Goal: Information Seeking & Learning: Check status

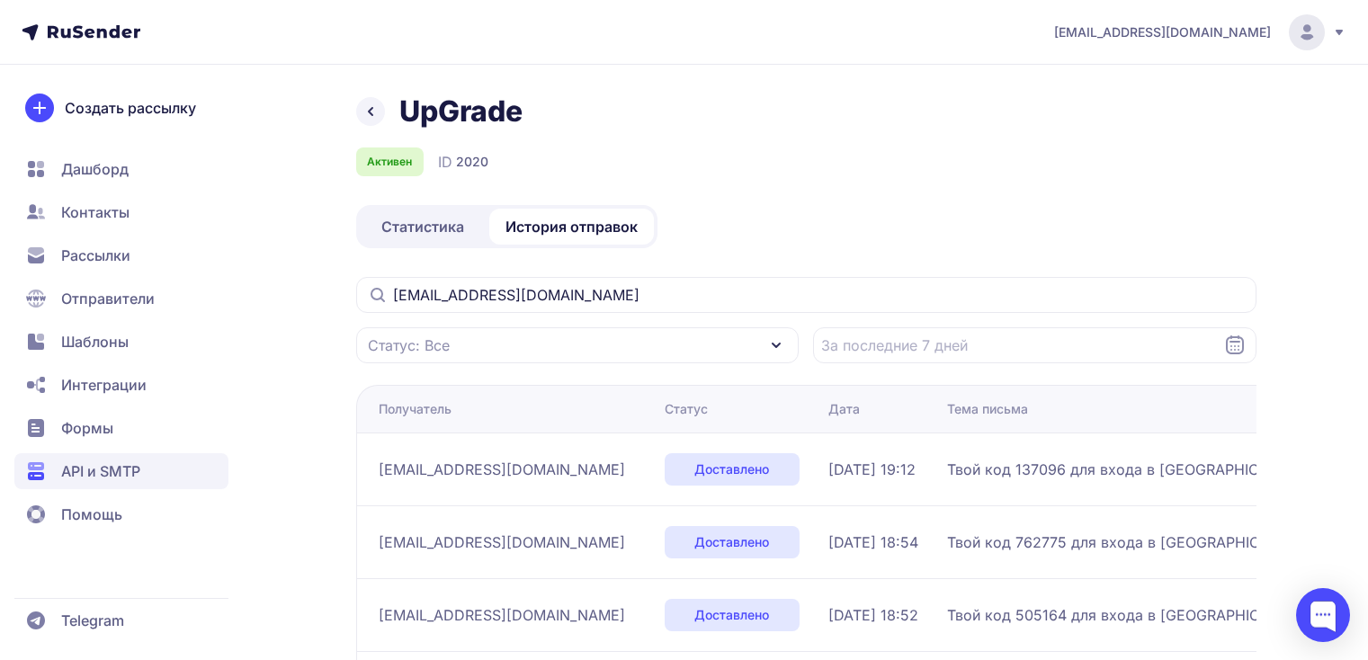
scroll to position [171, 0]
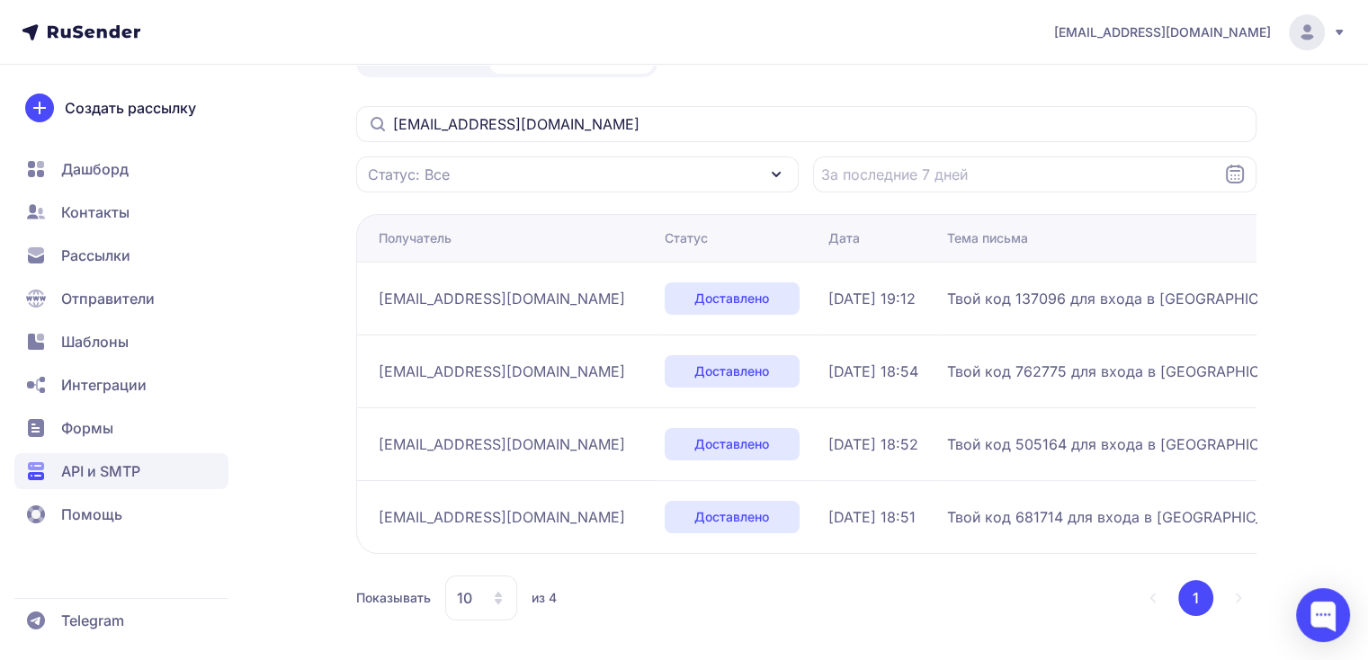
drag, startPoint x: 662, startPoint y: 120, endPoint x: 300, endPoint y: 142, distance: 362.2
click at [300, 142] on div "UpGrade Активен ID 2020 Статистика История отправок oksananova88@gmail.com Стат…" at bounding box center [684, 293] width 1295 height 741
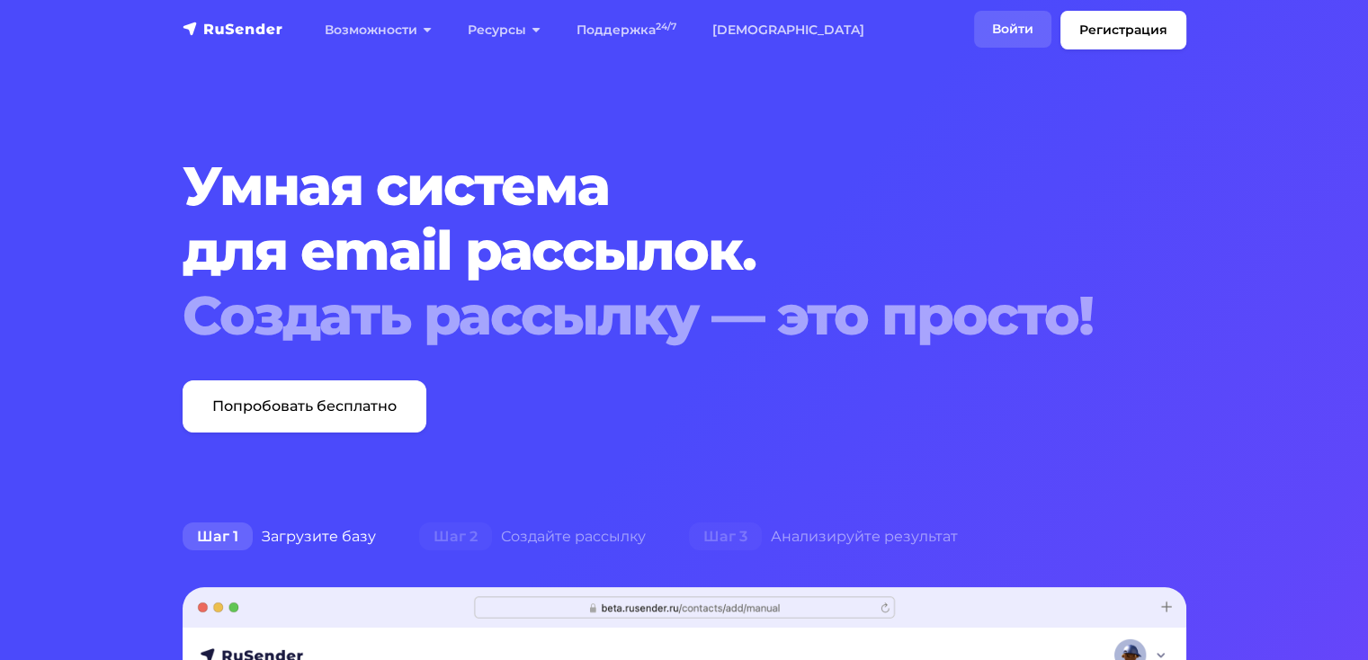
click at [1005, 30] on link "Войти" at bounding box center [1012, 29] width 77 height 37
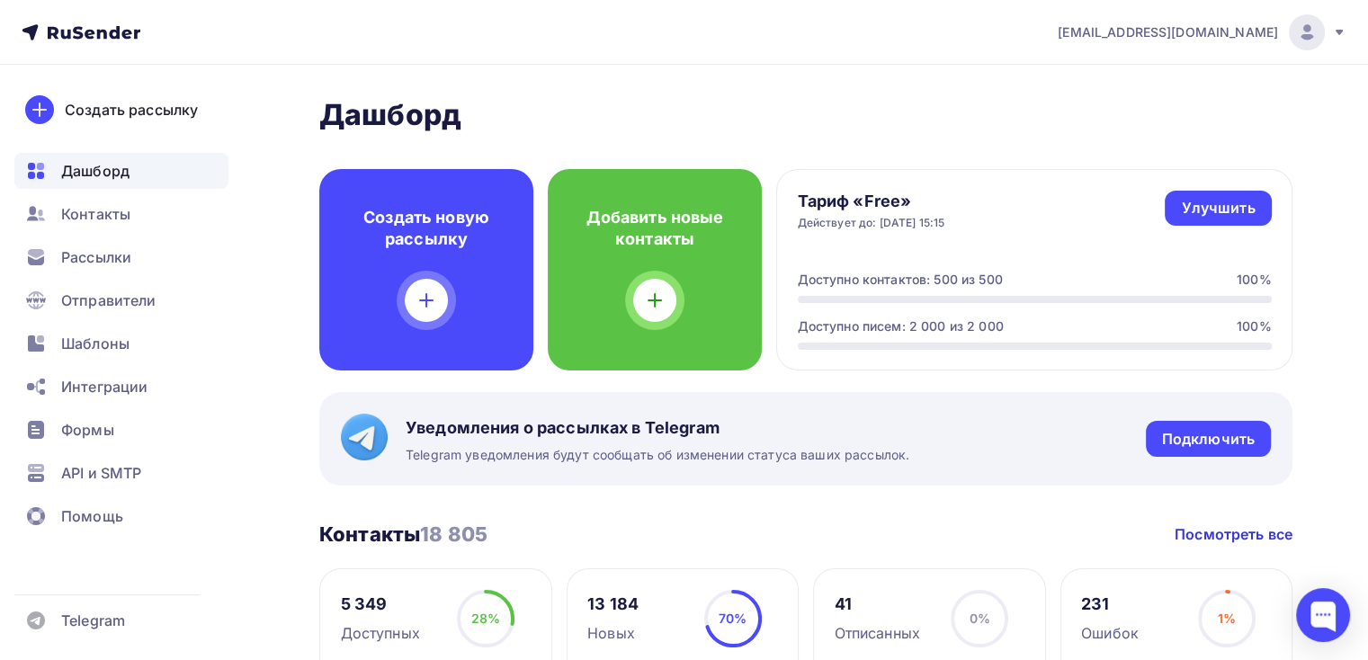
scroll to position [2, 0]
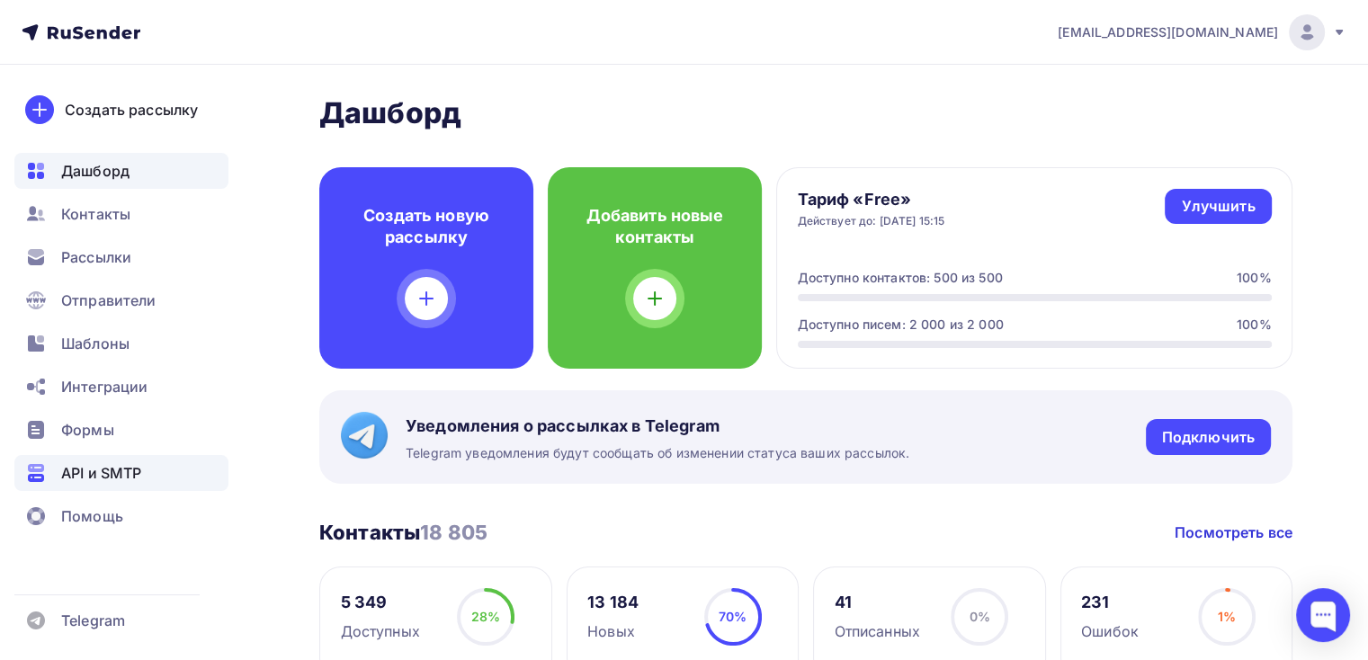
click at [112, 476] on span "API и SMTP" at bounding box center [101, 473] width 80 height 22
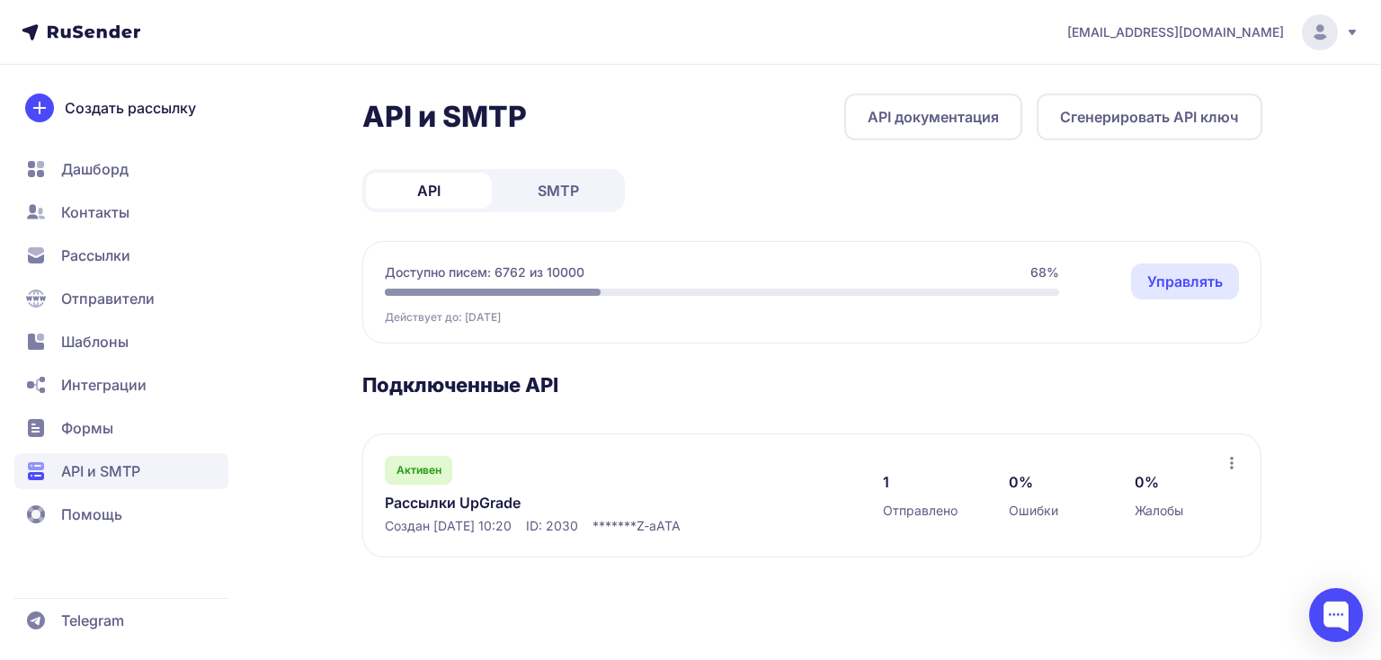
click at [575, 188] on span "SMTP" at bounding box center [558, 191] width 41 height 22
click at [413, 504] on link "UpGrade" at bounding box center [569, 503] width 369 height 22
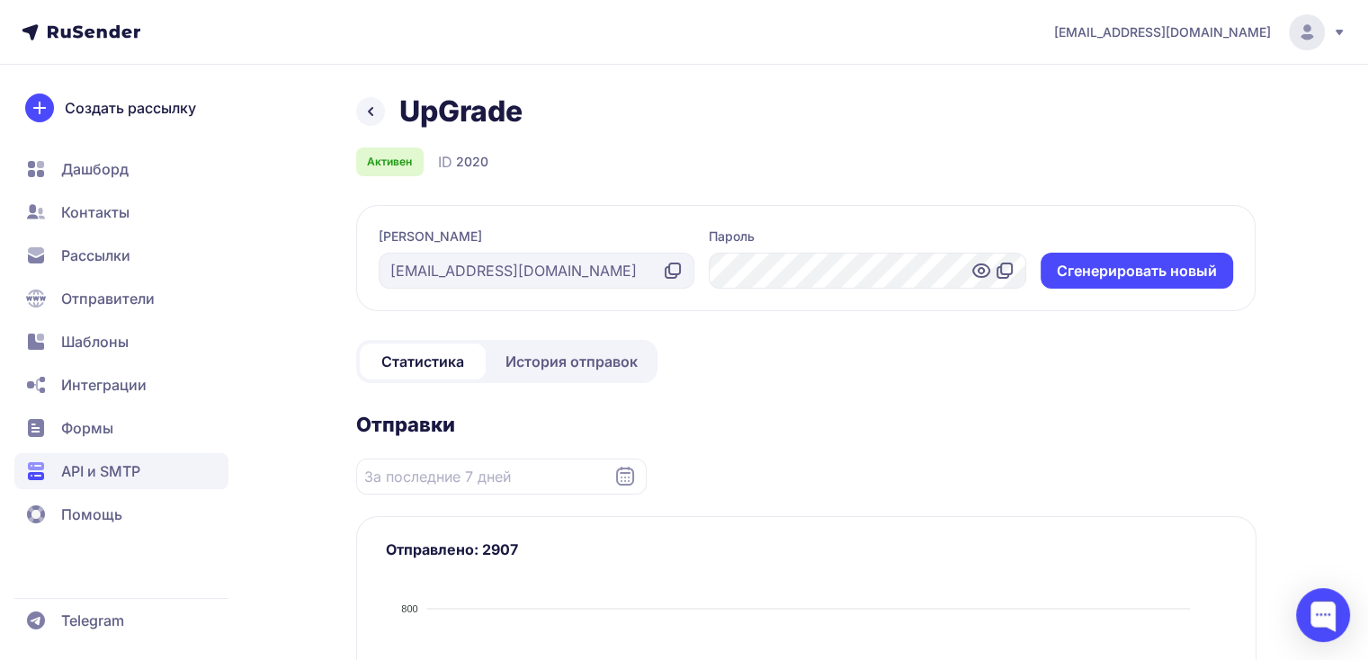
click at [537, 365] on span "История отправок" at bounding box center [571, 362] width 132 height 22
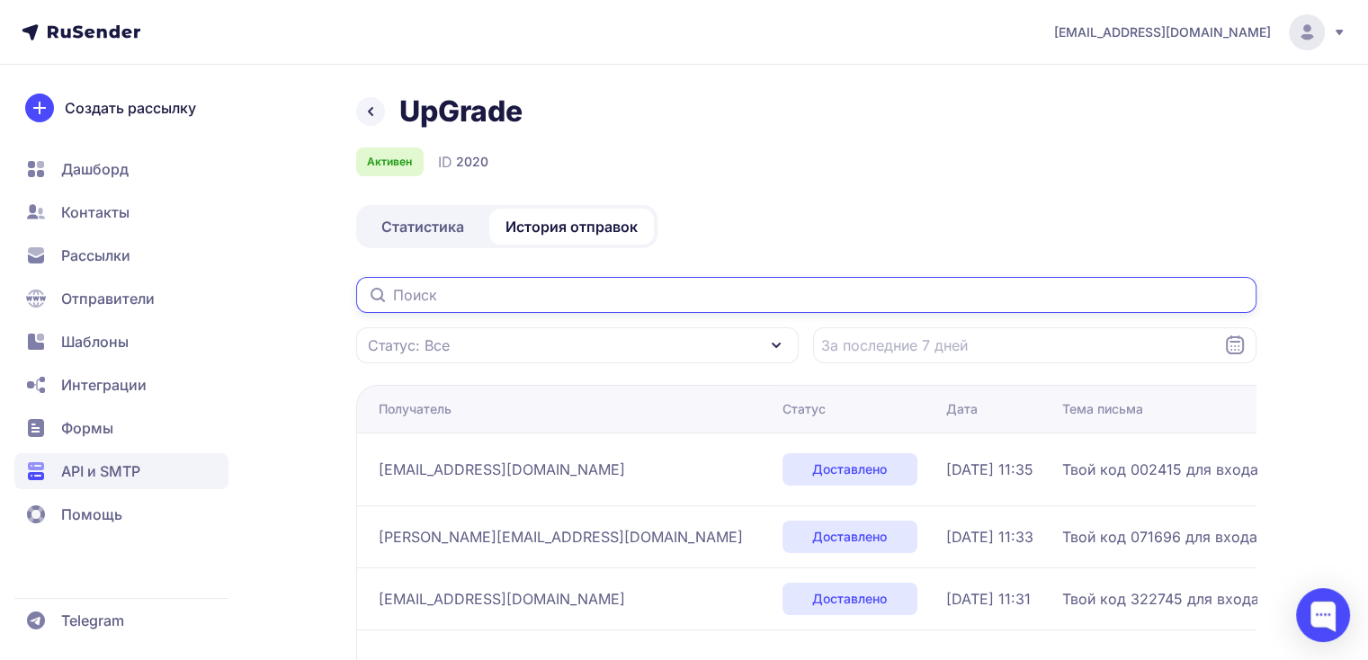
click at [471, 290] on input "text" at bounding box center [806, 295] width 900 height 36
paste input "dianazamiko@yandex.ru"
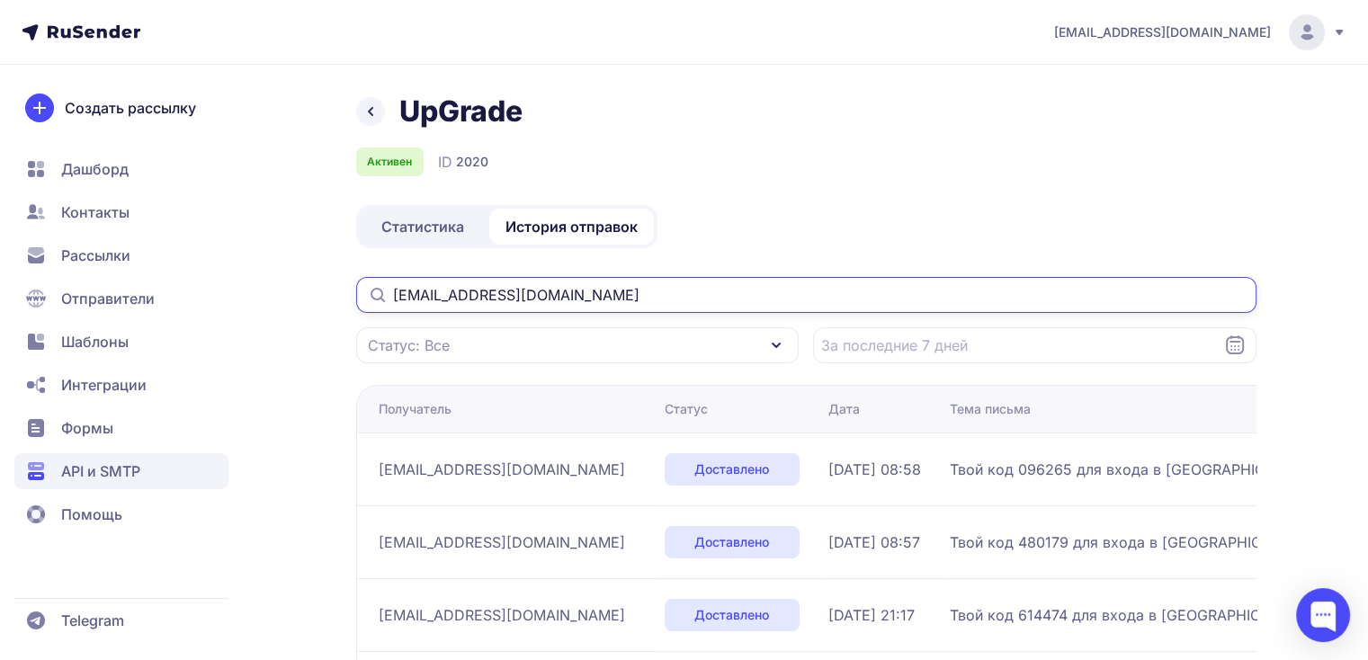
scroll to position [2, 0]
drag, startPoint x: 571, startPoint y: 298, endPoint x: 288, endPoint y: 318, distance: 284.0
paste input "[EMAIL_ADDRESS][DOMAIN_NAME]"
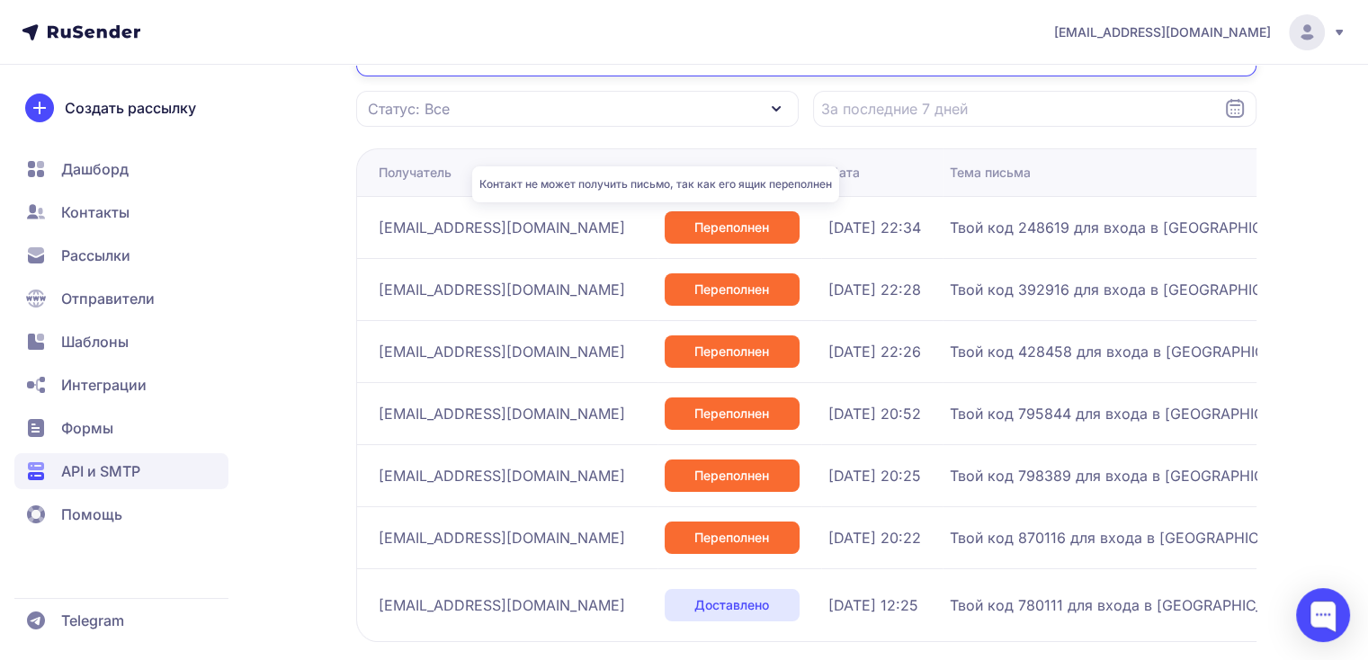
scroll to position [236, 0]
type input "[EMAIL_ADDRESS][DOMAIN_NAME]"
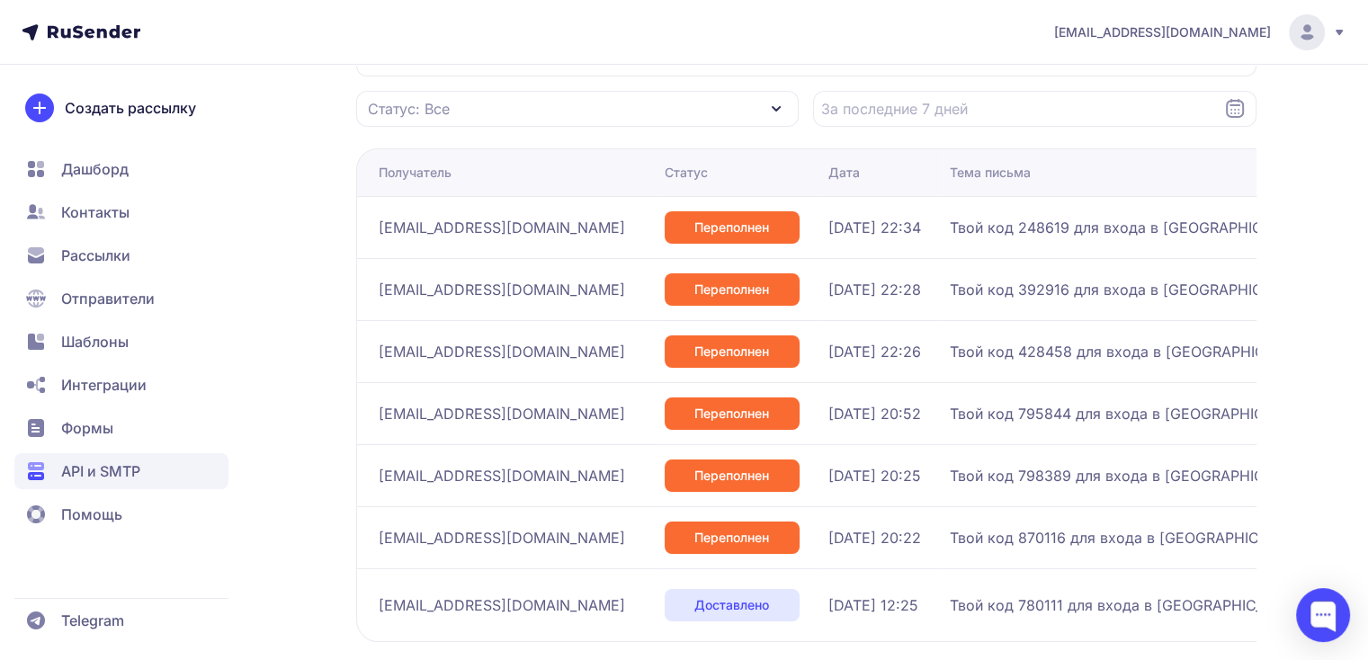
click at [94, 28] on icon at bounding box center [94, 31] width 93 height 13
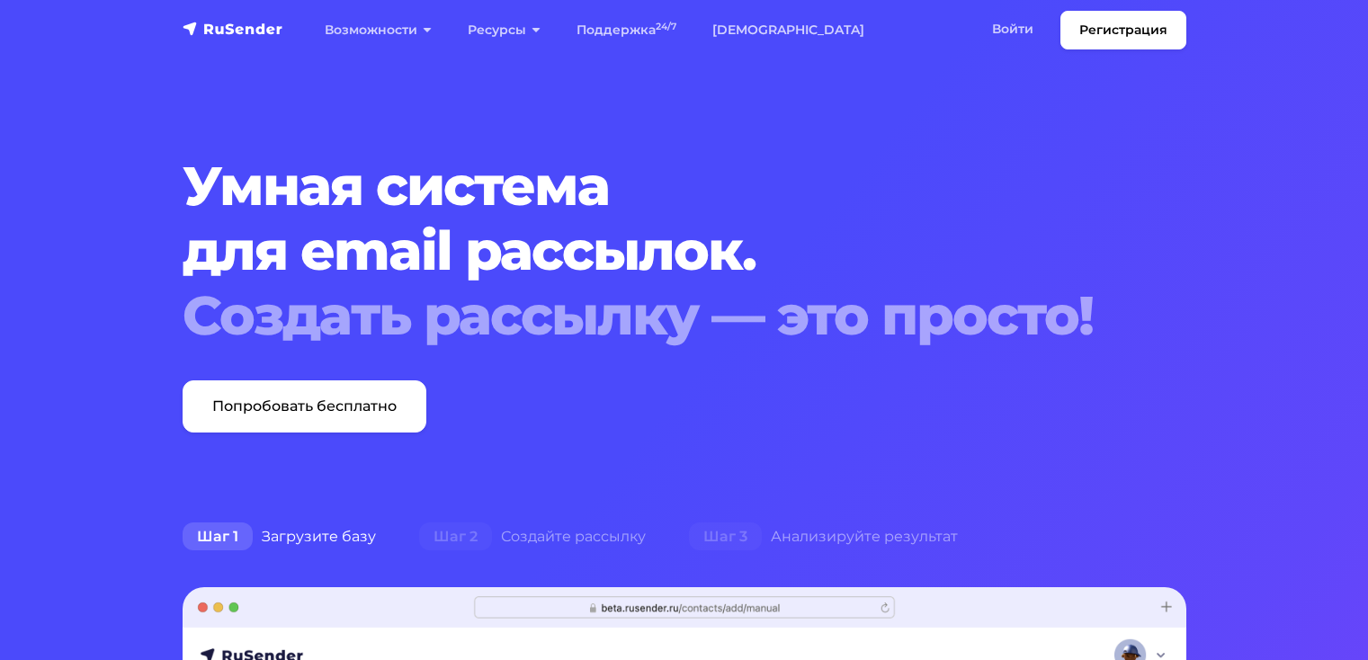
click at [996, 30] on link "Войти" at bounding box center [1012, 29] width 77 height 37
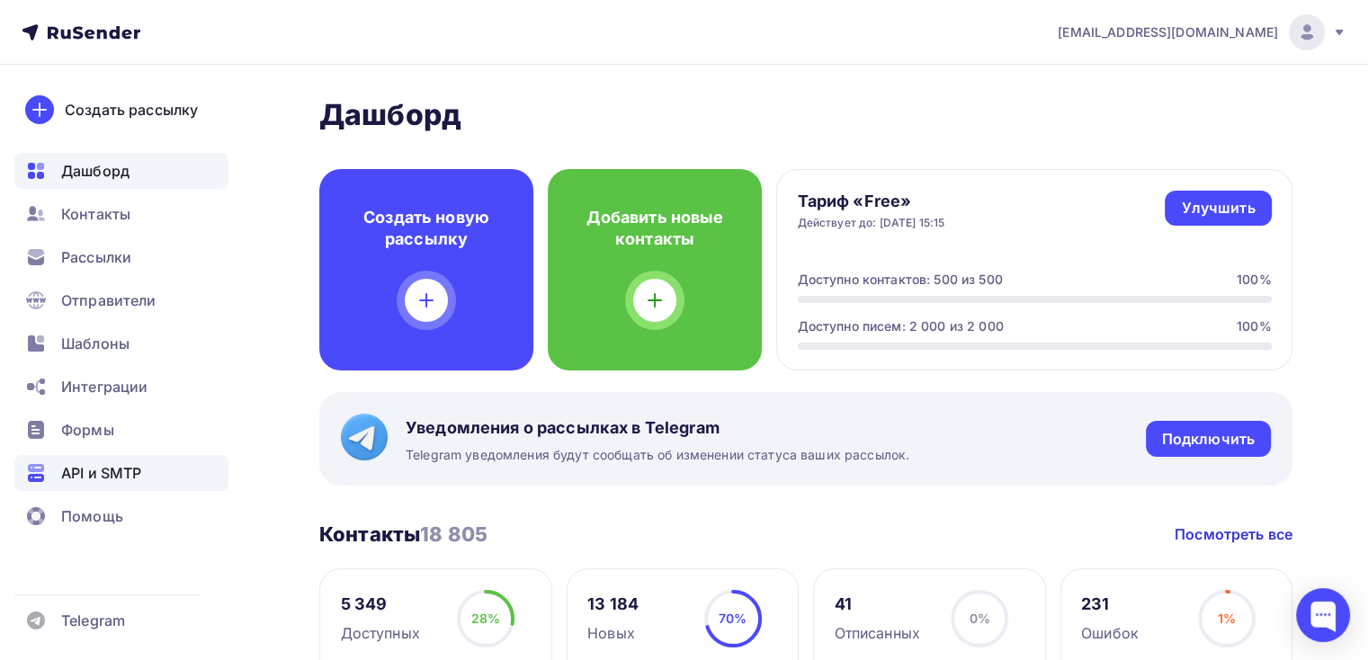
click at [99, 469] on span "API и SMTP" at bounding box center [101, 473] width 80 height 22
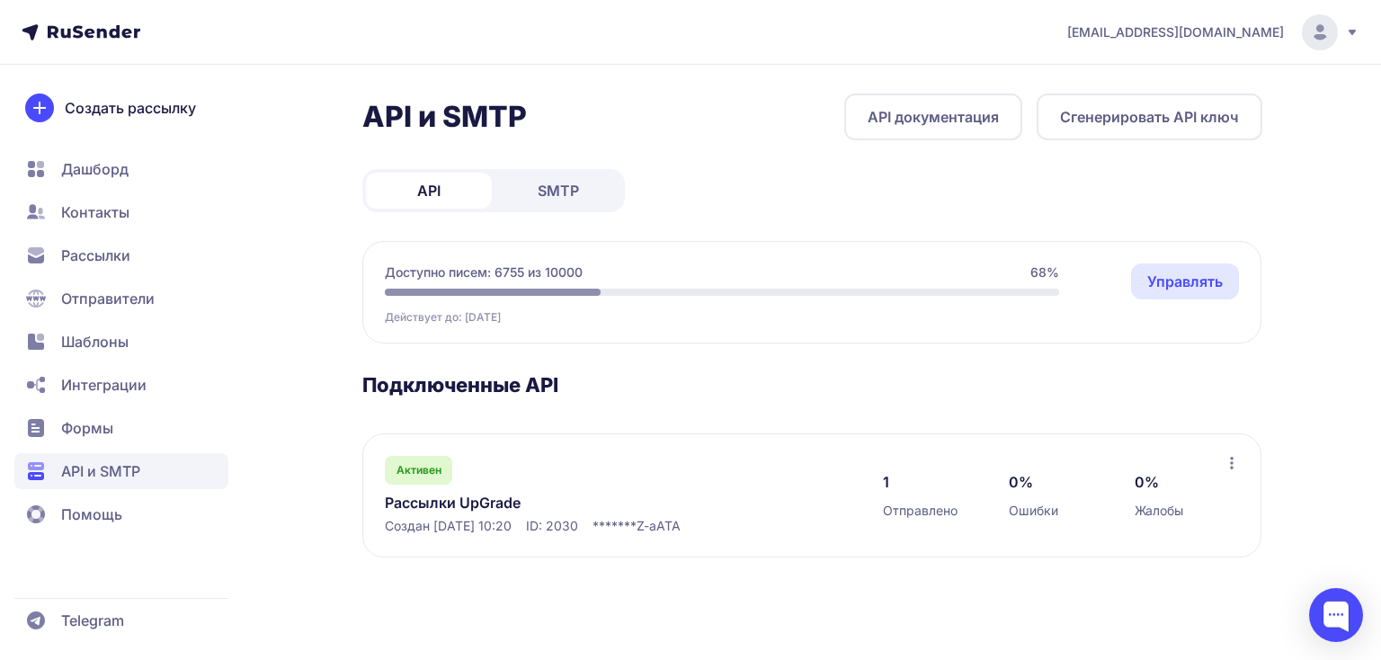
click at [533, 198] on link "SMTP" at bounding box center [558, 191] width 126 height 36
click at [422, 492] on link "UpGrade" at bounding box center [569, 503] width 369 height 22
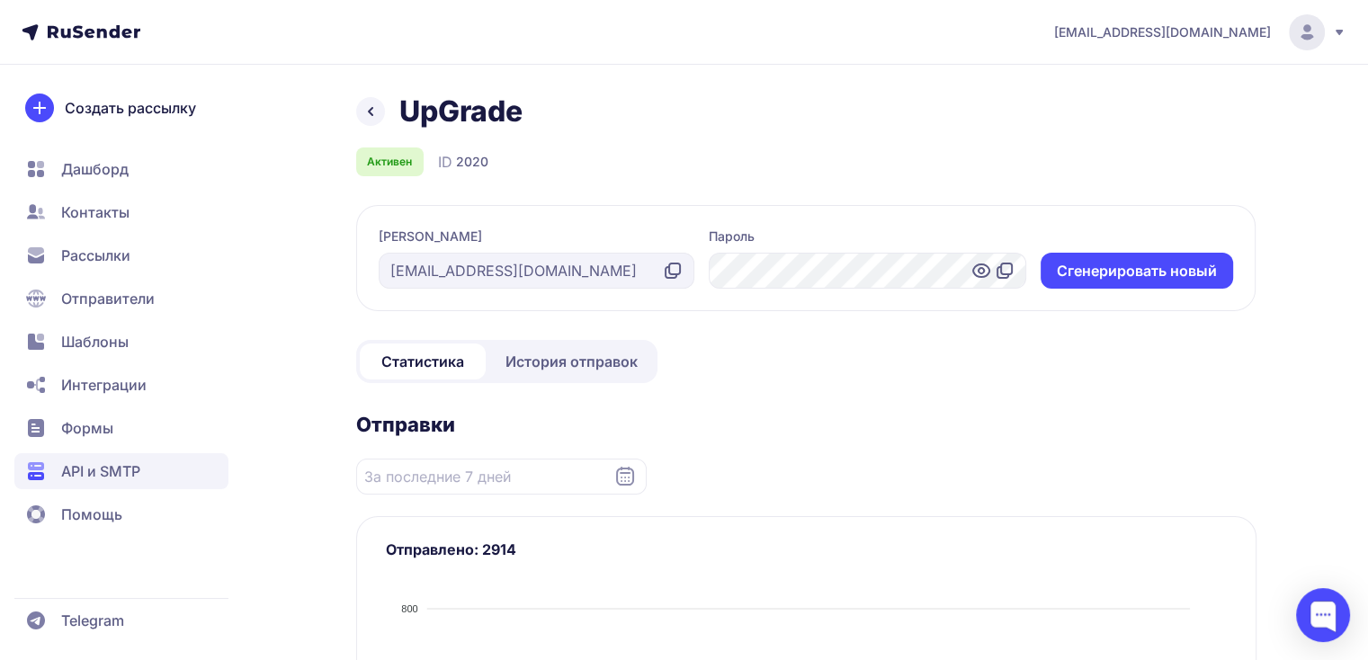
click at [546, 360] on span "История отправок" at bounding box center [571, 362] width 132 height 22
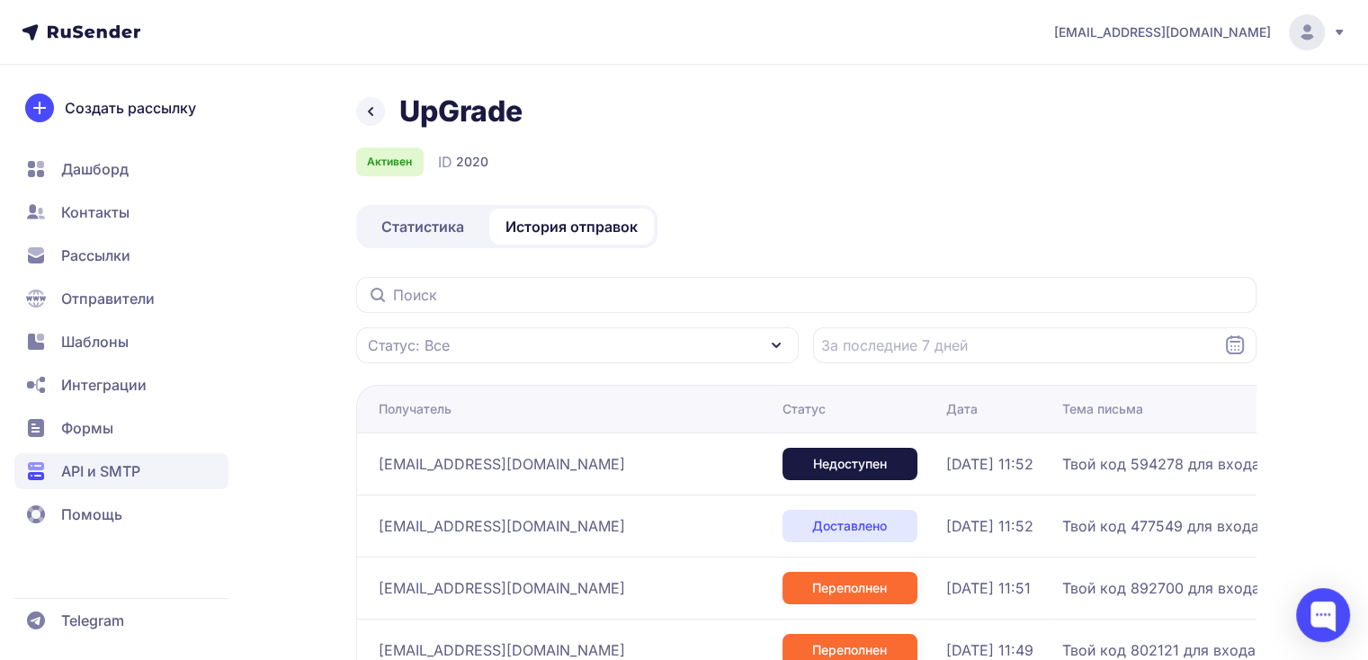
click at [1062, 464] on span "Твой код 594278 для входа в [GEOGRAPHIC_DATA]" at bounding box center [1243, 464] width 363 height 22
click at [1062, 458] on span "Твой код 594278 для входа в [GEOGRAPHIC_DATA]" at bounding box center [1243, 464] width 363 height 22
click at [1062, 466] on span "Твой код 594278 для входа в [GEOGRAPHIC_DATA]" at bounding box center [1243, 464] width 363 height 22
click at [1280, 83] on div "[EMAIL_ADDRESS][DOMAIN_NAME] UpGrade Активен ID 2020 Статистика История отправо…" at bounding box center [684, 592] width 1368 height 1185
